Goal: Task Accomplishment & Management: Use online tool/utility

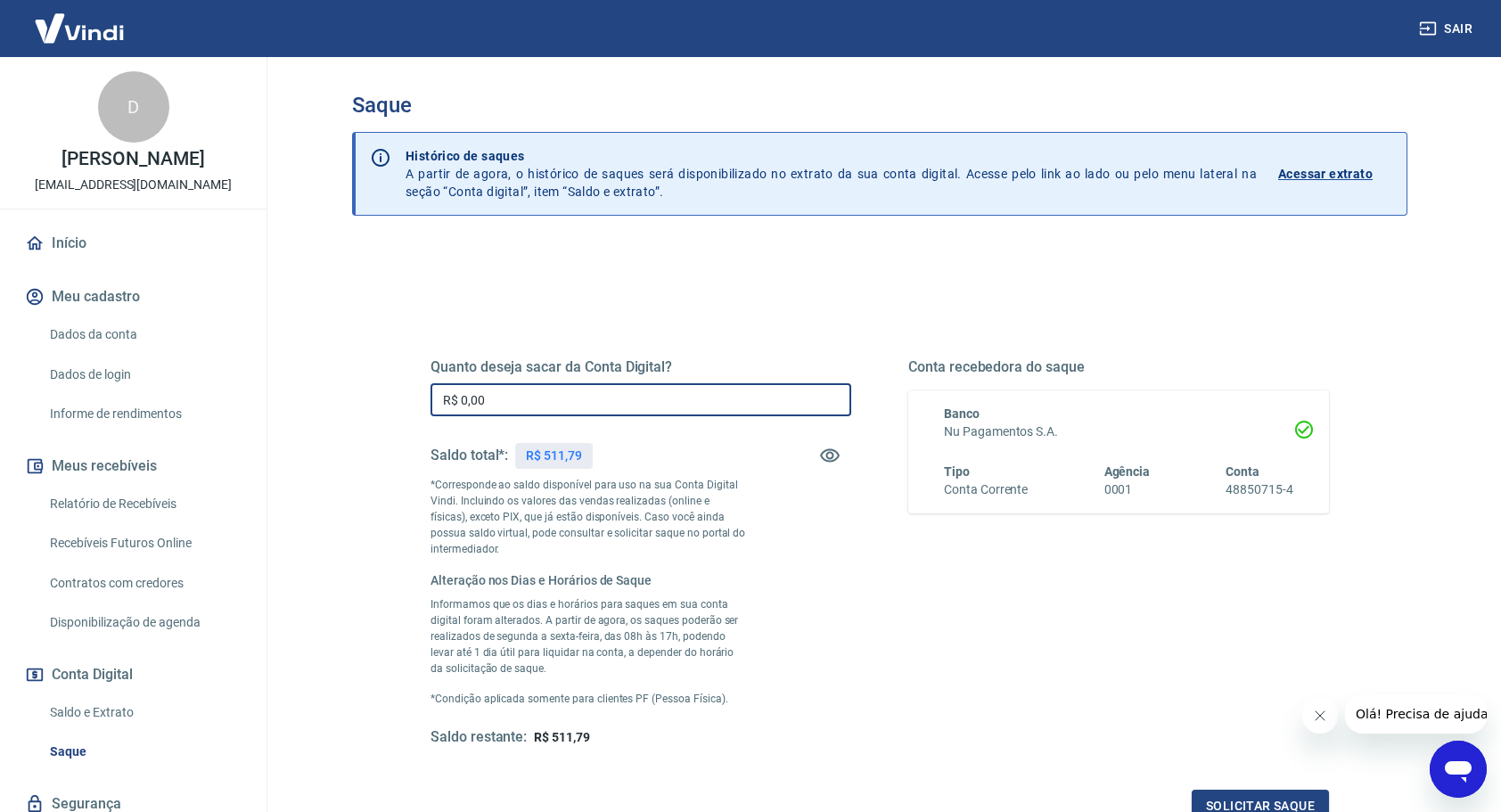
click at [508, 397] on input "R$ 0,00" at bounding box center [641, 400] width 421 height 33
type input "R$ 511,79"
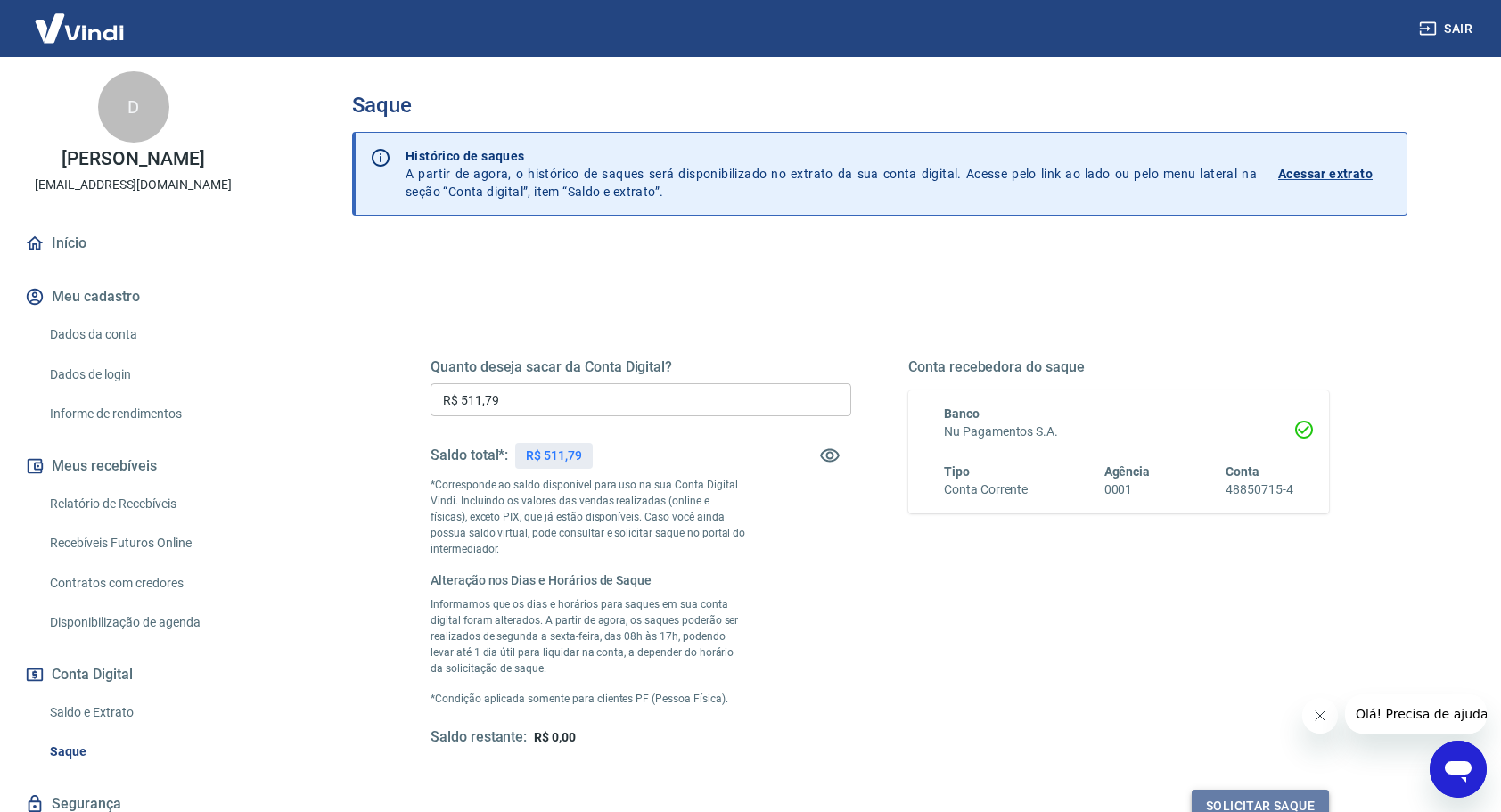
click at [1226, 797] on button "Solicitar saque" at bounding box center [1261, 806] width 137 height 33
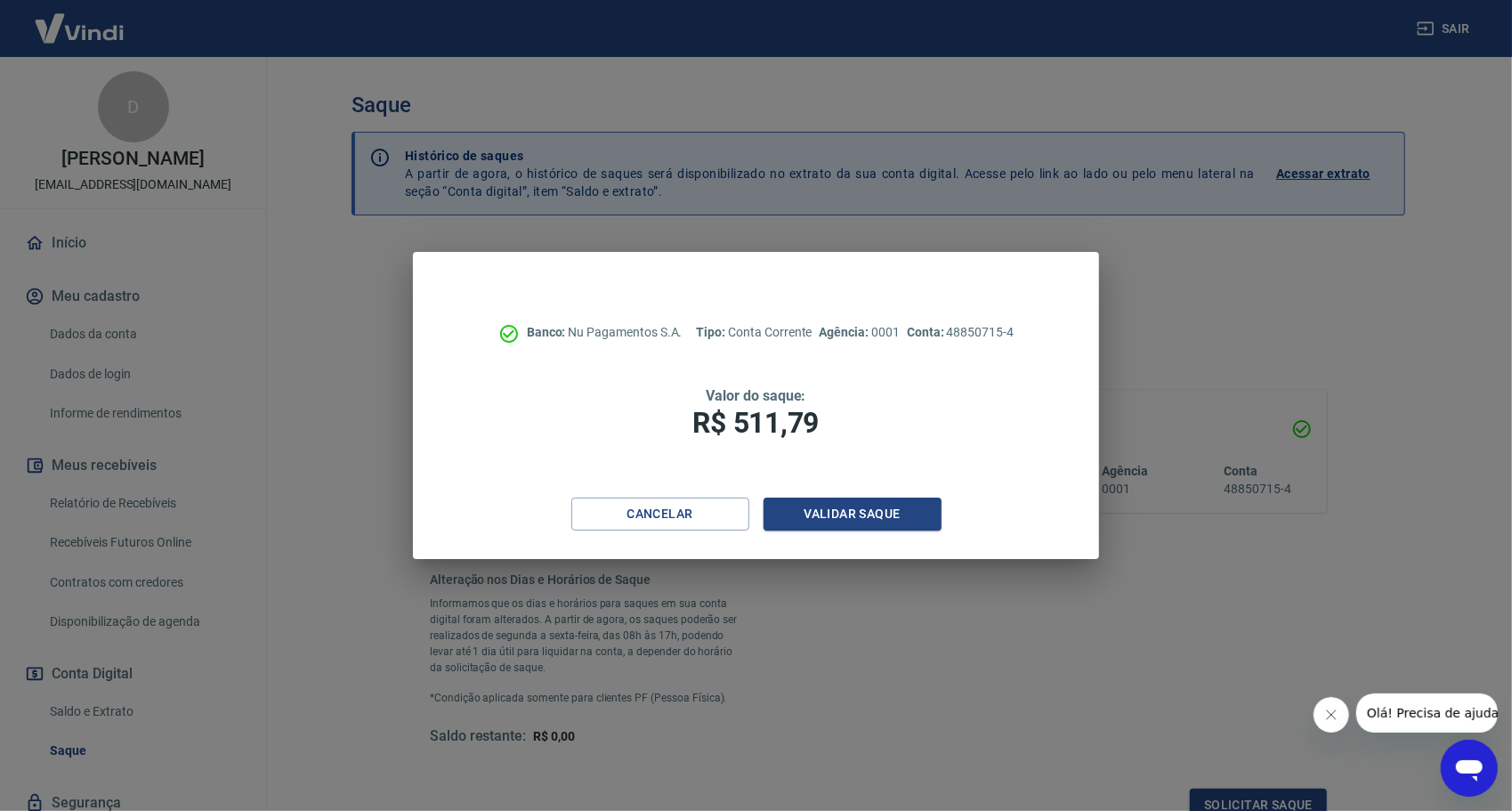
click at [879, 484] on div "Banco: Nu Pagamentos S.A. Tipo: Conta Corrente Agência: 0001 Conta: 48850715-4 …" at bounding box center [756, 374] width 687 height 246
click at [872, 504] on button "Validar saque" at bounding box center [852, 514] width 178 height 33
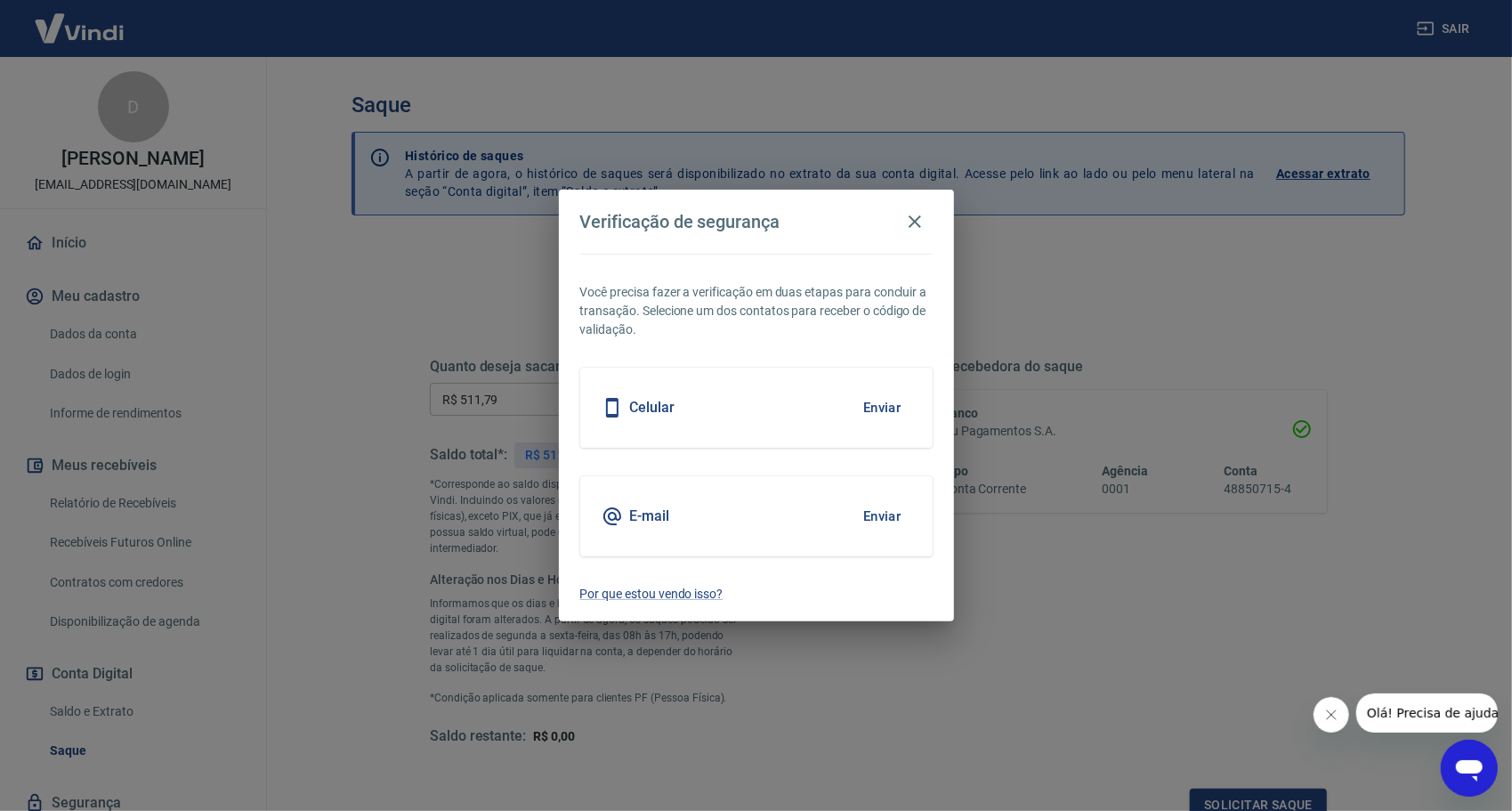
scroll to position [9, 0]
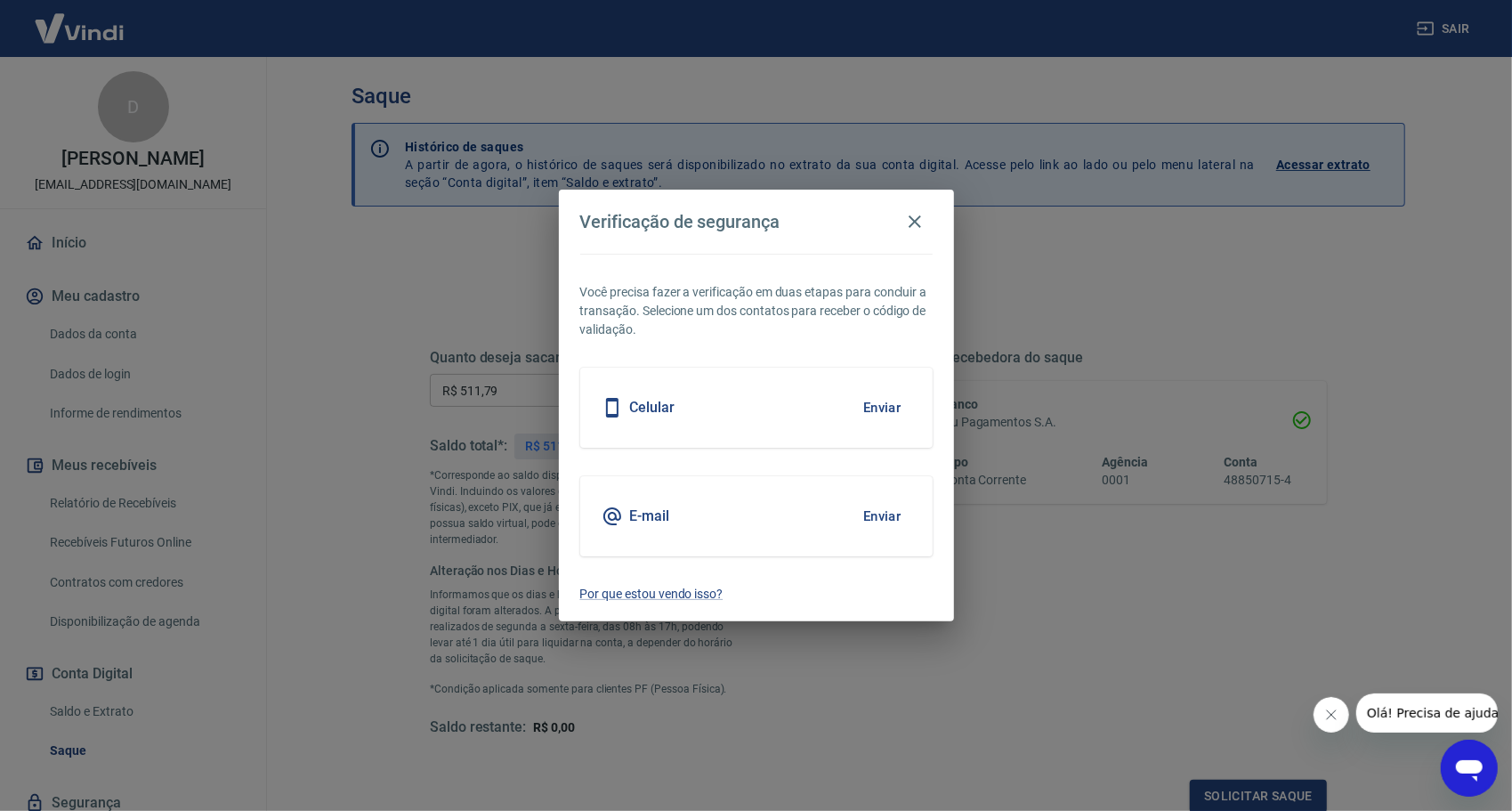
click at [873, 512] on button "Enviar" at bounding box center [882, 516] width 57 height 37
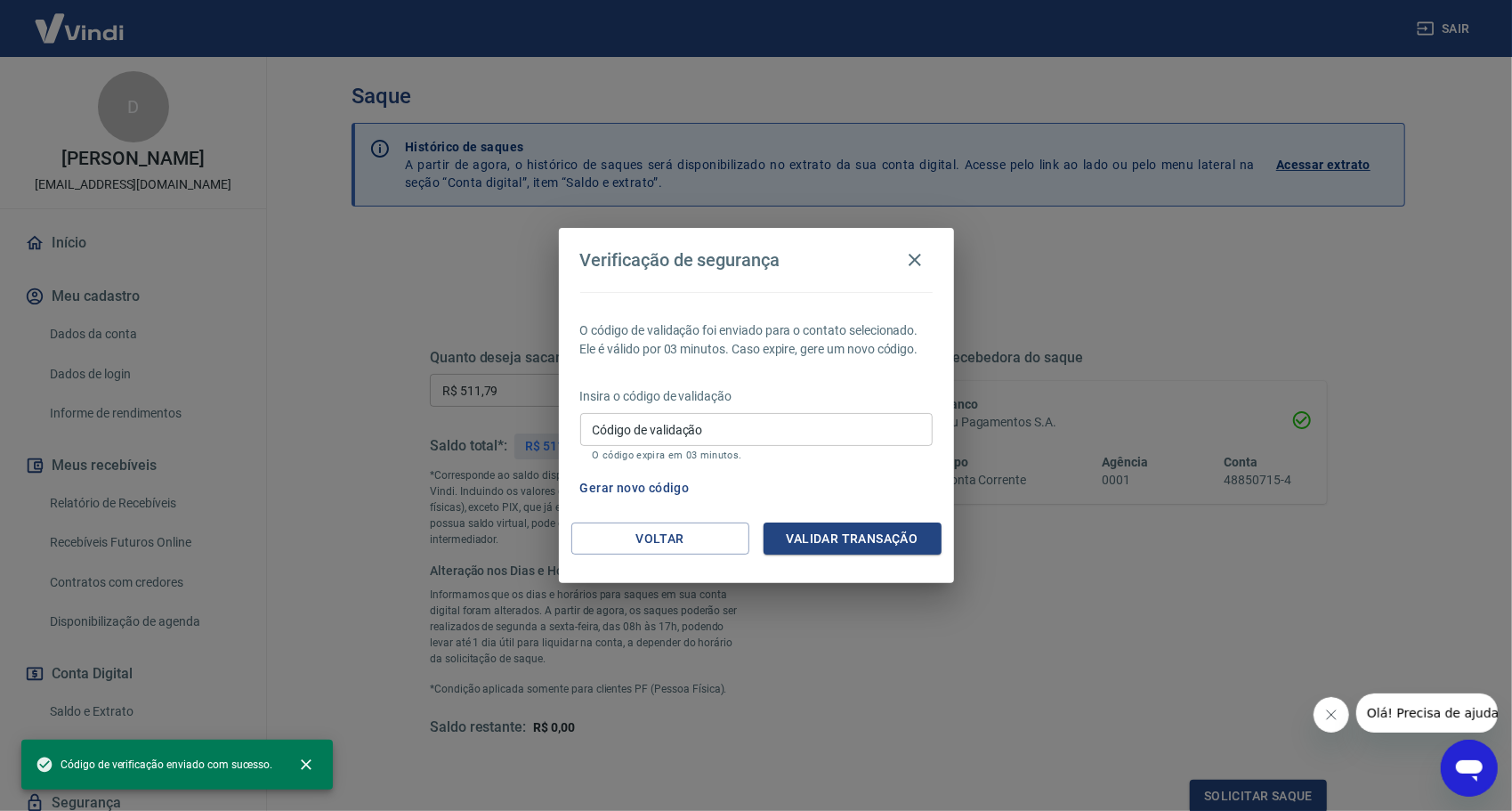
click at [626, 425] on div "Código de validação Código de validação O código expira em 03 minutos." at bounding box center [756, 437] width 352 height 48
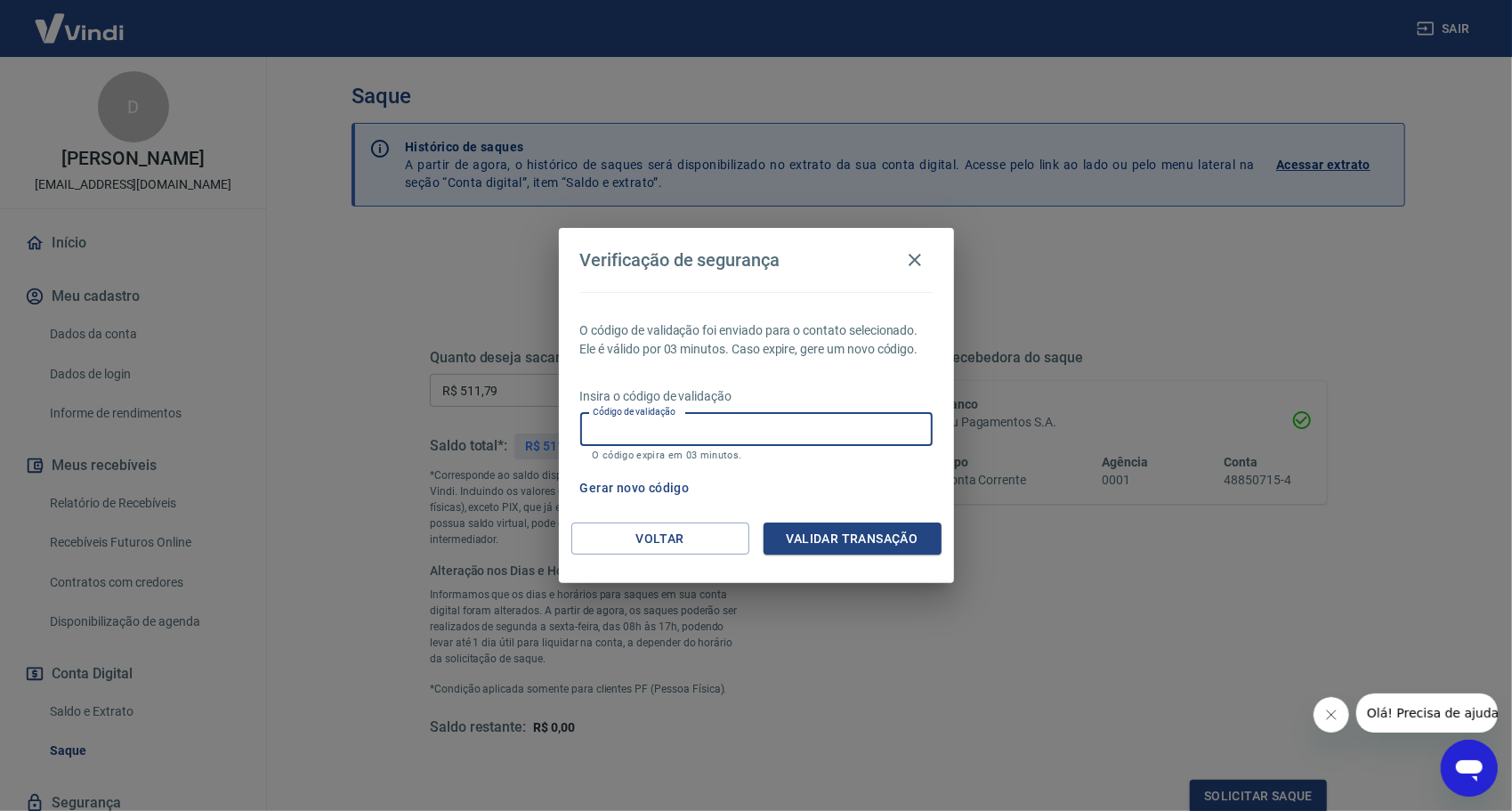
paste input "917133"
type input "917133"
click at [831, 538] on button "Validar transação" at bounding box center [852, 539] width 178 height 33
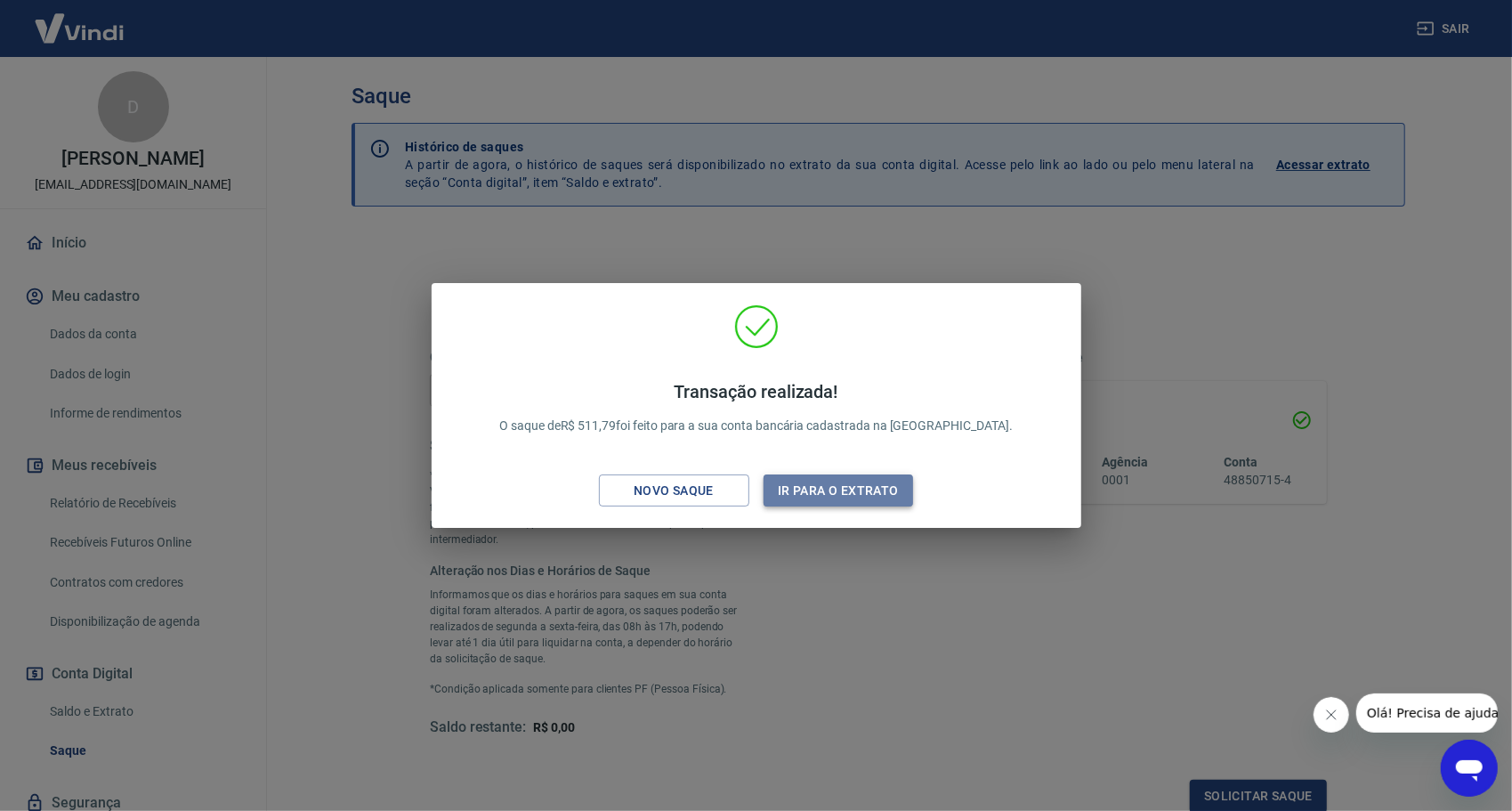
click at [840, 499] on button "Ir para o extrato" at bounding box center [838, 491] width 150 height 33
